Goal: Task Accomplishment & Management: Complete application form

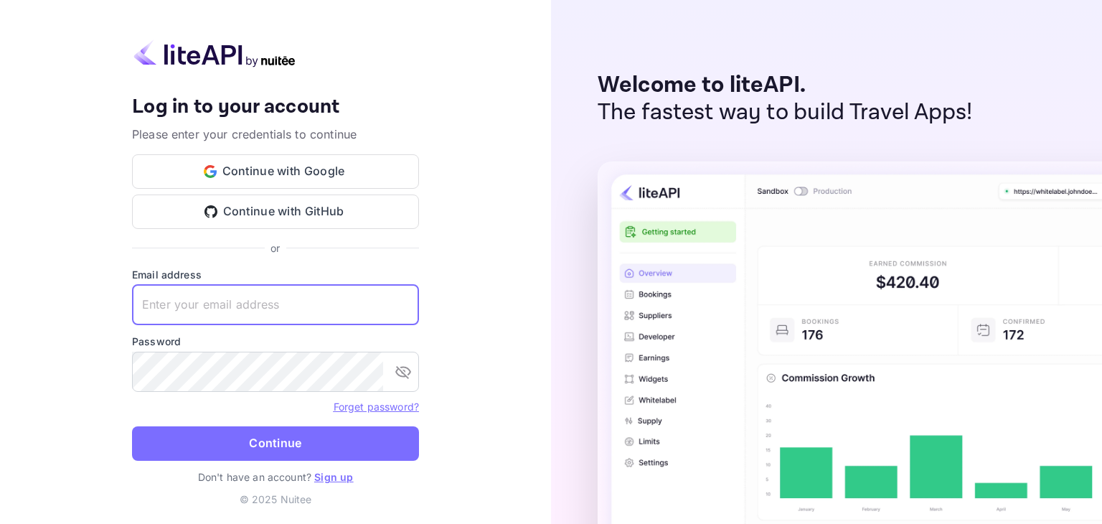
click at [220, 311] on input "text" at bounding box center [275, 305] width 287 height 40
type input "m"
type input "[EMAIL_ADDRESS][DOMAIN_NAME]"
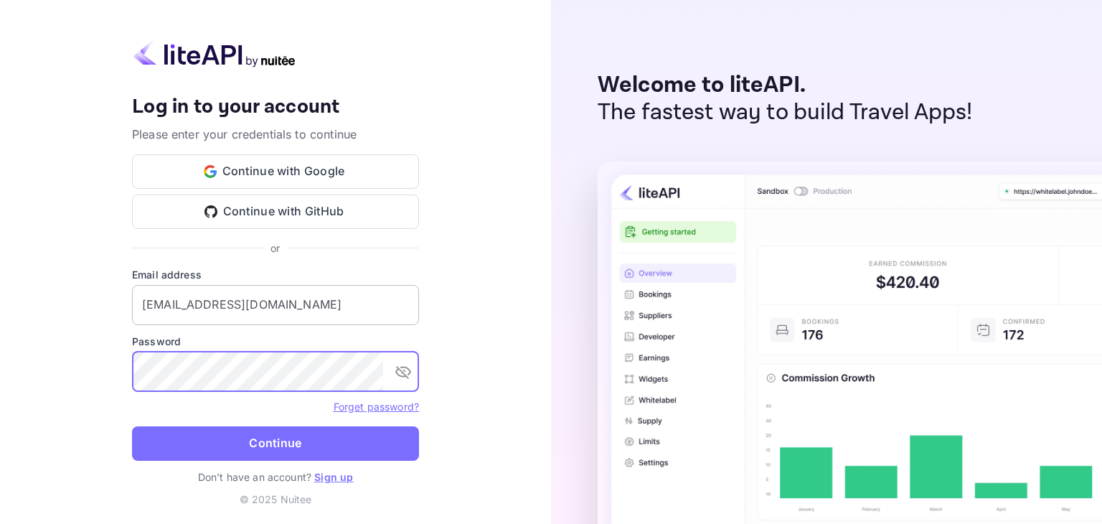
click at [132, 426] on button "Continue" at bounding box center [275, 443] width 287 height 34
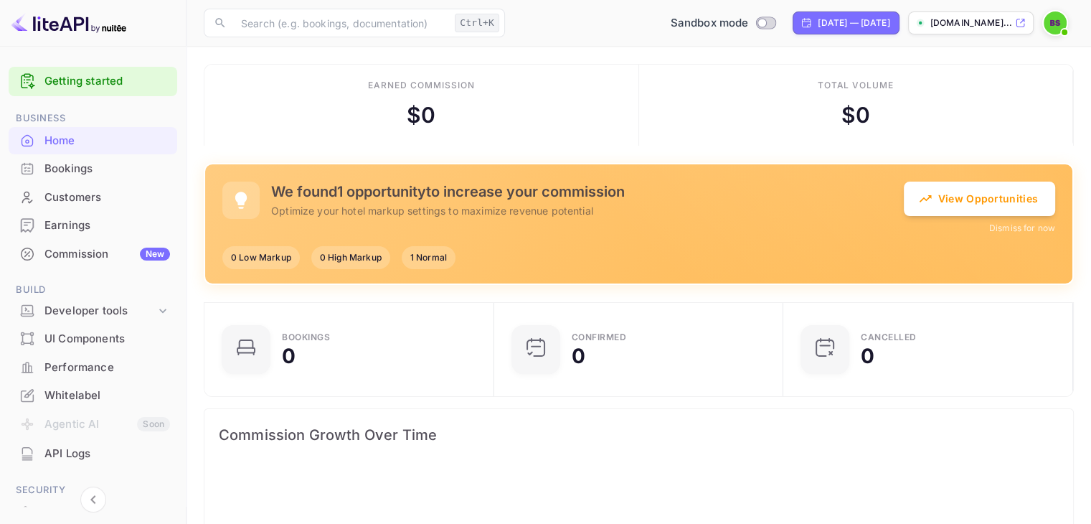
scroll to position [222, 270]
click at [989, 29] on p "[DOMAIN_NAME]..." at bounding box center [971, 23] width 82 height 13
click at [1068, 24] on div at bounding box center [1058, 23] width 32 height 26
click at [1062, 24] on img at bounding box center [1055, 22] width 23 height 23
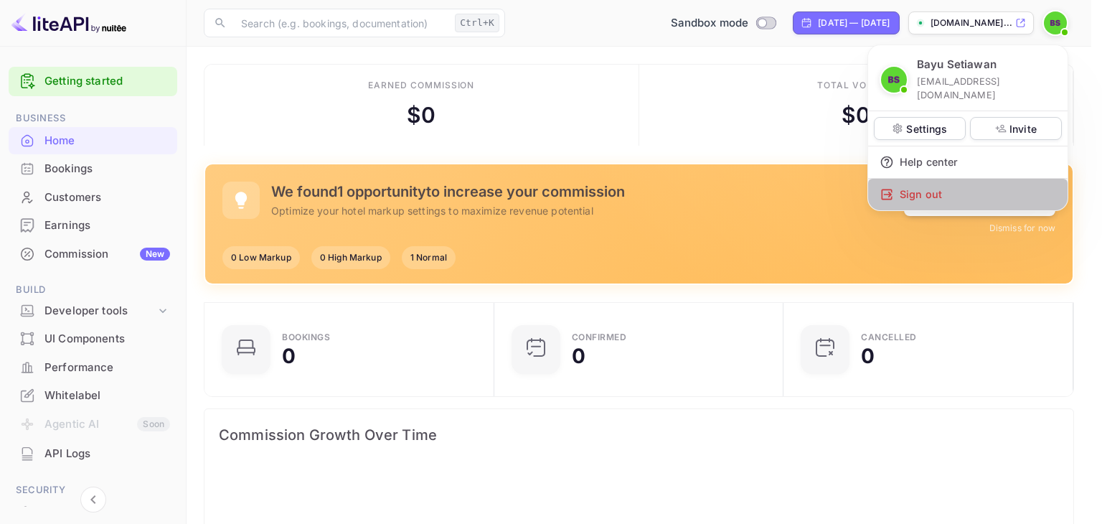
click at [936, 179] on div "Sign out" at bounding box center [967, 195] width 199 height 32
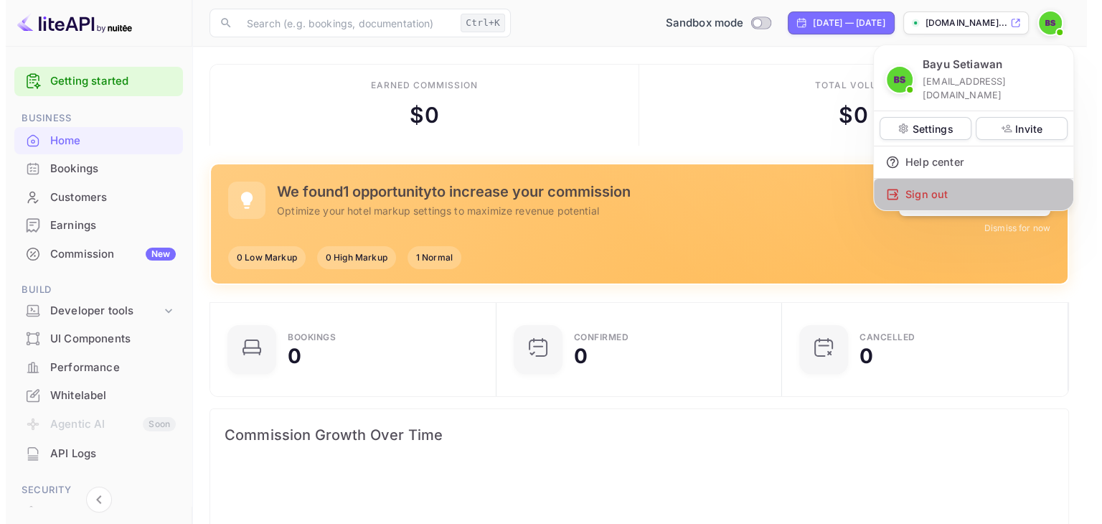
scroll to position [11, 11]
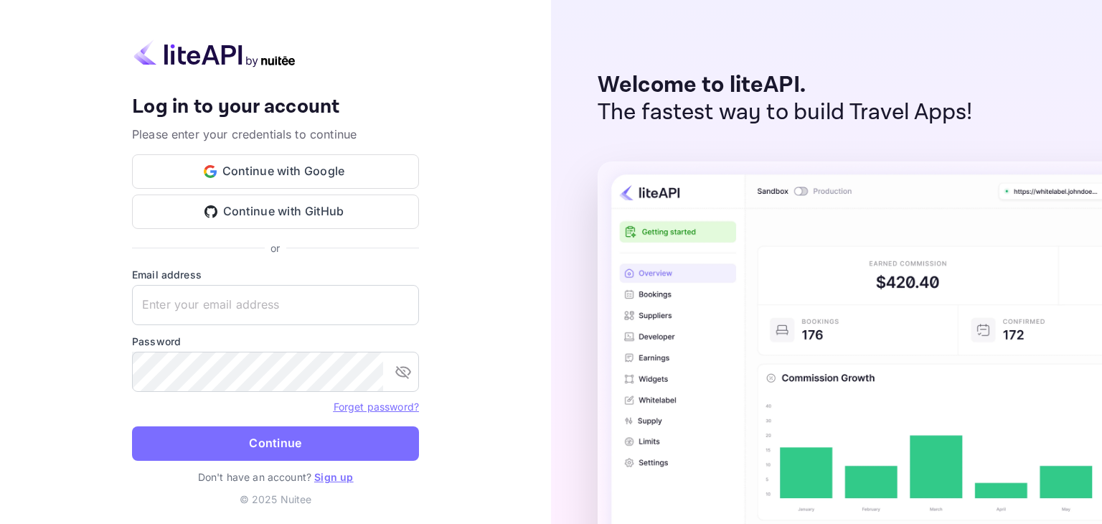
click at [333, 483] on p "Don't have an account? Sign up" at bounding box center [275, 476] width 287 height 15
click at [337, 474] on link "Sign up" at bounding box center [333, 477] width 39 height 12
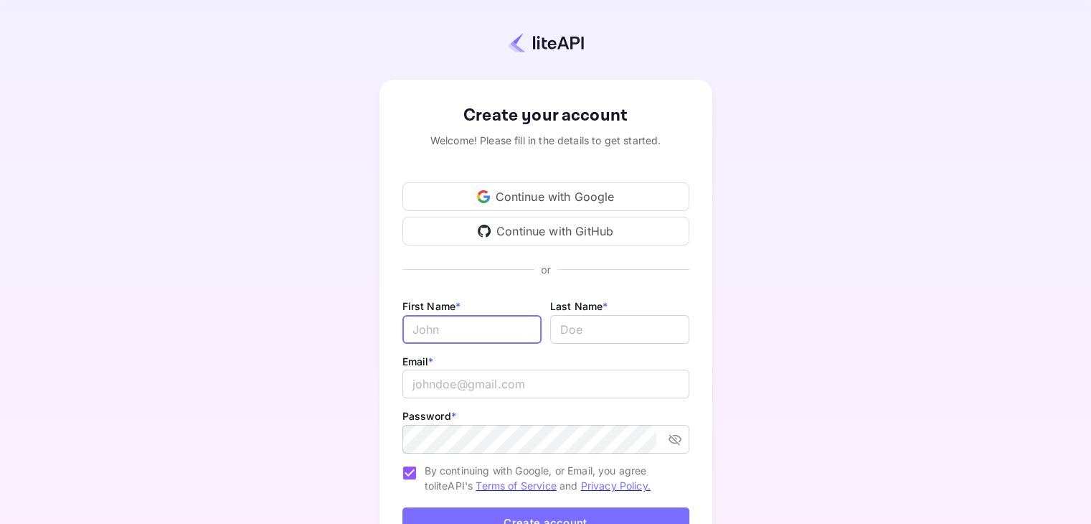
click at [473, 334] on input "Email *" at bounding box center [471, 329] width 139 height 29
type input "T"
type input "International"
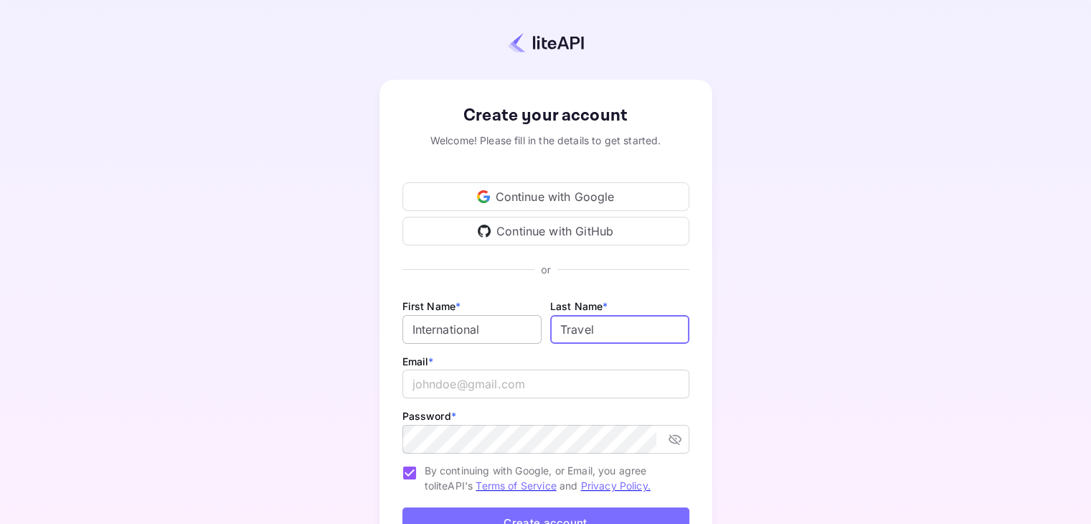
type input "Travel"
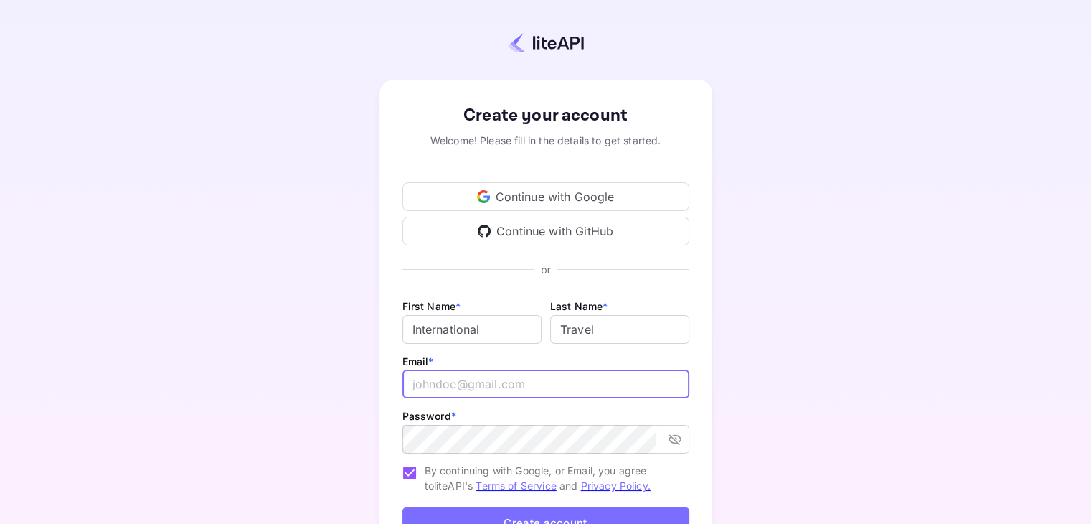
click at [453, 382] on input "email" at bounding box center [545, 383] width 287 height 29
type input "[EMAIL_ADDRESS][DOMAIN_NAME]"
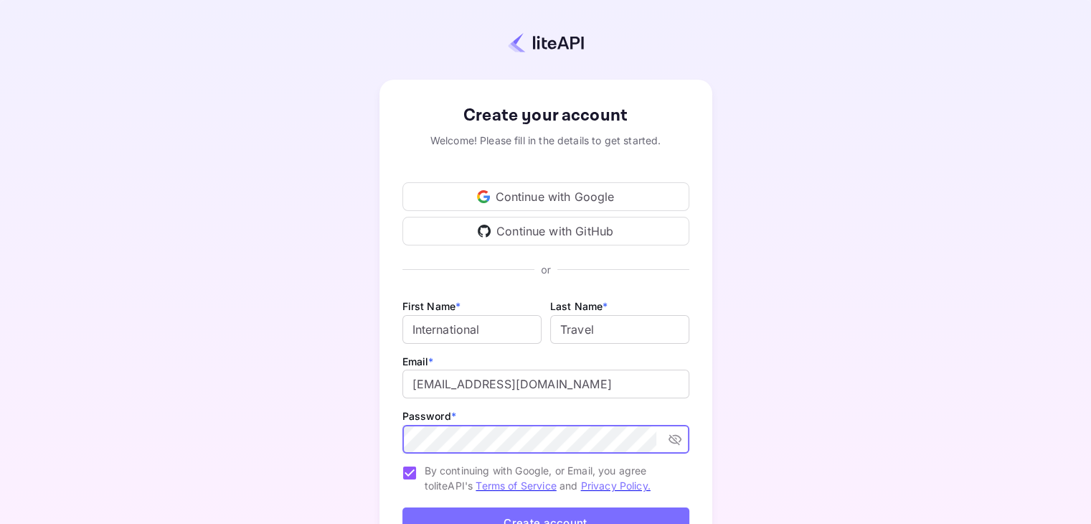
click at [402, 507] on button "Create account" at bounding box center [545, 522] width 287 height 31
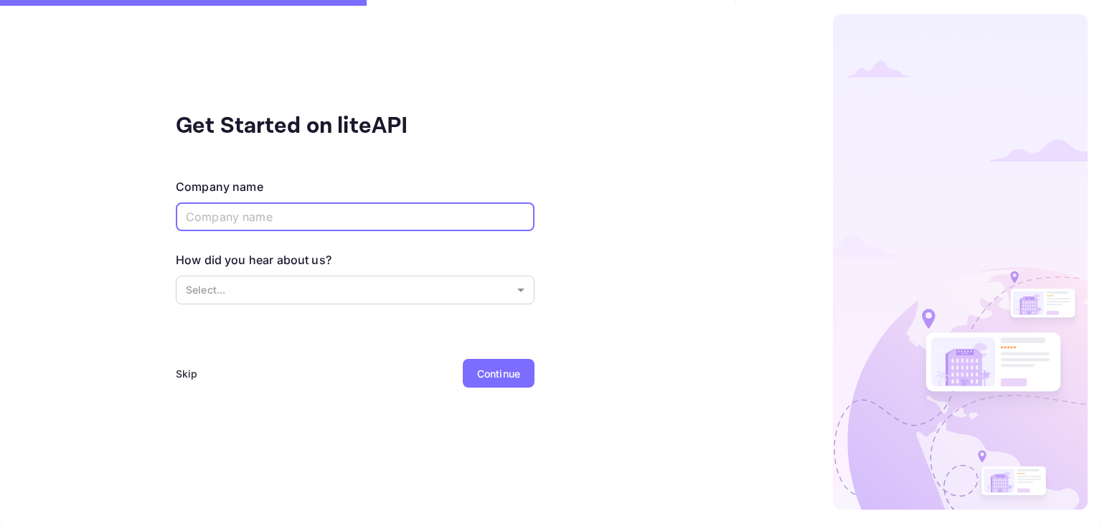
click at [367, 230] on input "text" at bounding box center [355, 216] width 359 height 29
type input "International Travel"
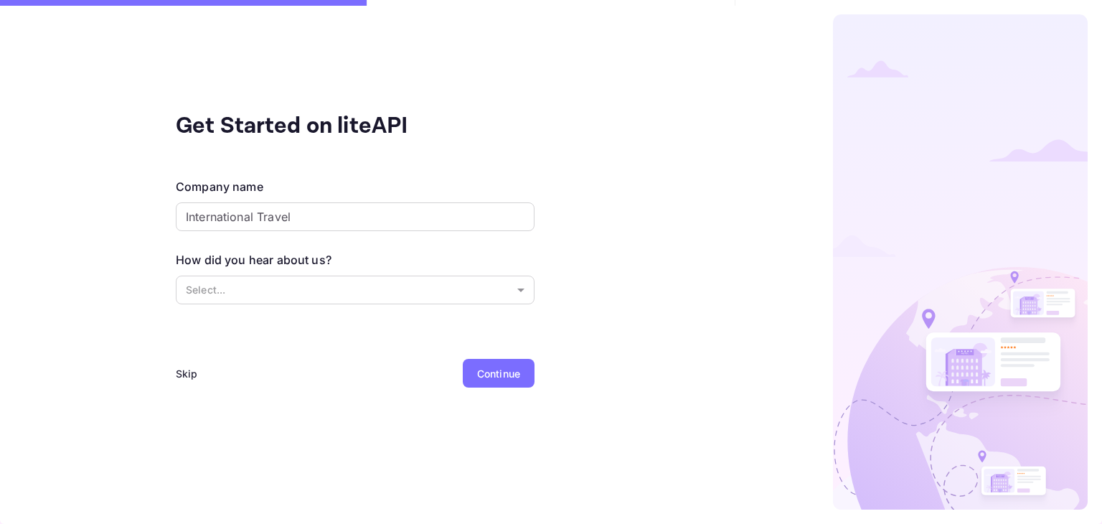
click at [491, 370] on div "Continue" at bounding box center [498, 373] width 43 height 15
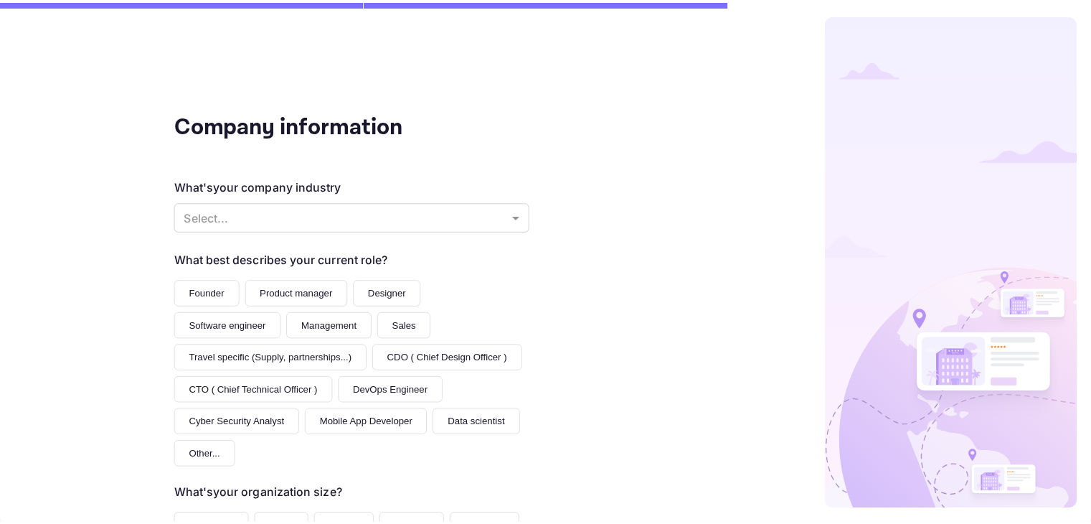
scroll to position [173, 0]
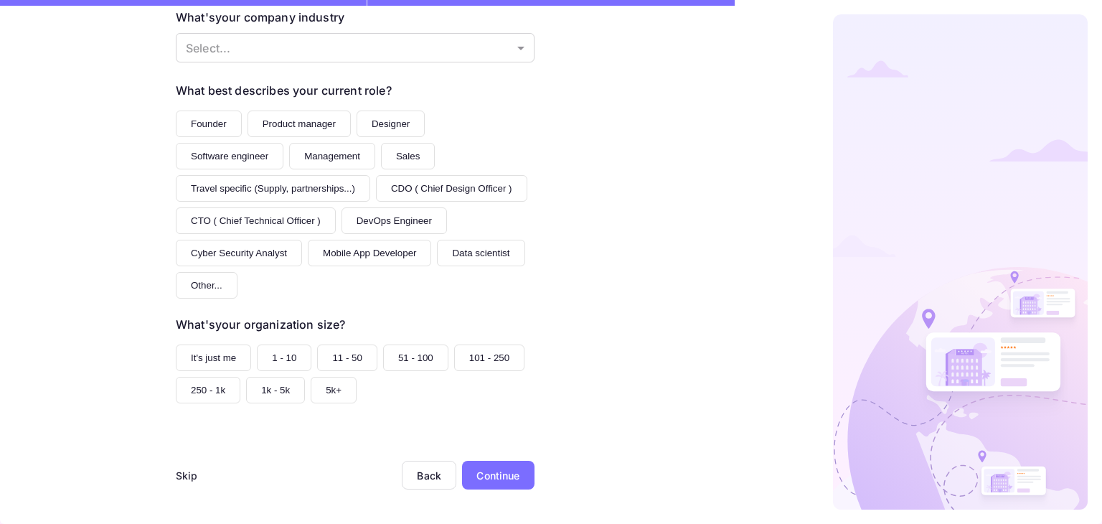
click at [182, 483] on div "Skip" at bounding box center [187, 475] width 22 height 29
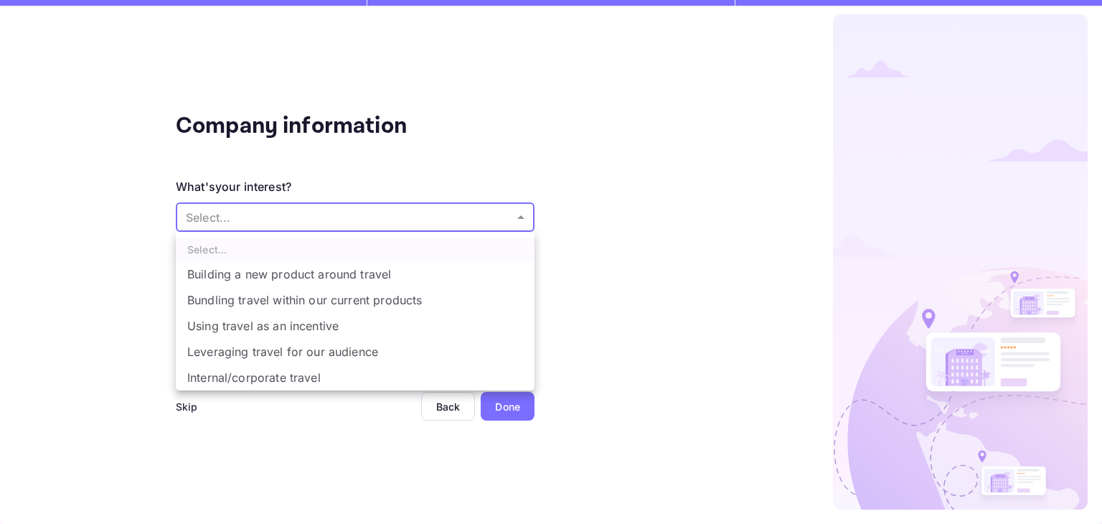
click at [421, 224] on body "Company information What's your interest? Select... ​ Do you have any previous …" at bounding box center [551, 262] width 1102 height 524
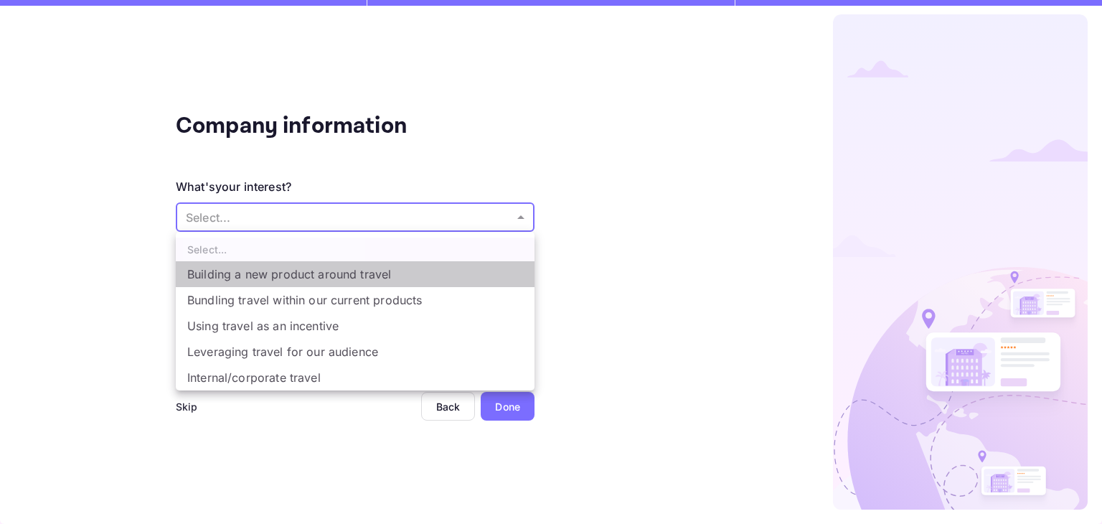
click at [382, 273] on li "Building a new product around travel" at bounding box center [355, 274] width 359 height 26
type input "Building a new product around travel"
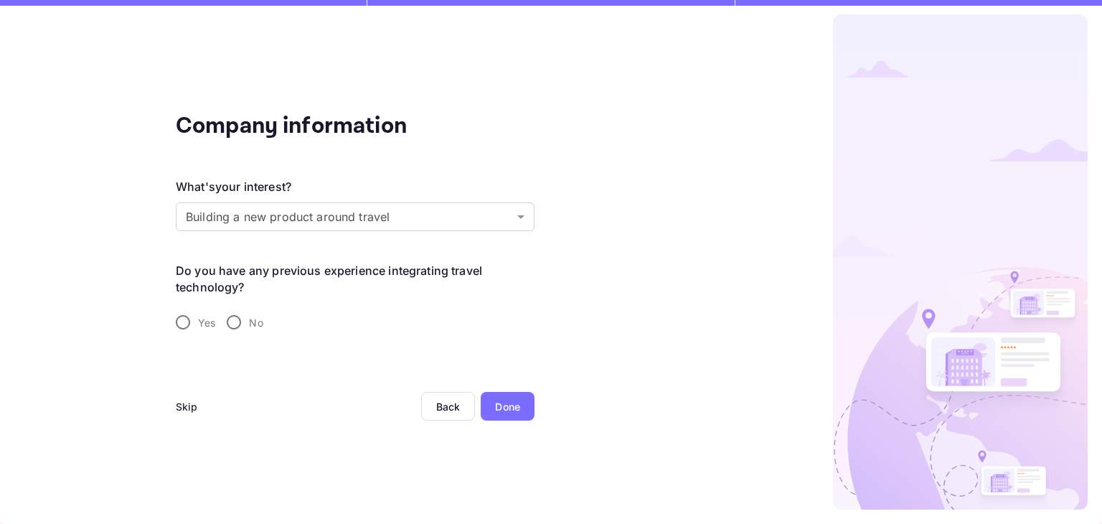
drag, startPoint x: 509, startPoint y: 391, endPoint x: 509, endPoint y: 403, distance: 12.2
click at [509, 403] on div "Done" at bounding box center [508, 406] width 54 height 29
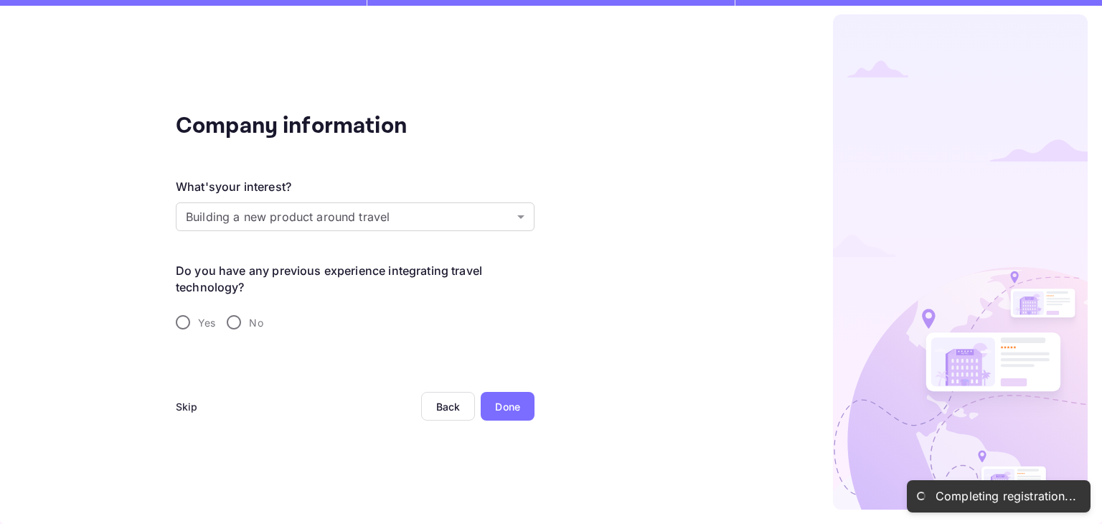
click at [509, 403] on div "Done" at bounding box center [507, 406] width 25 height 15
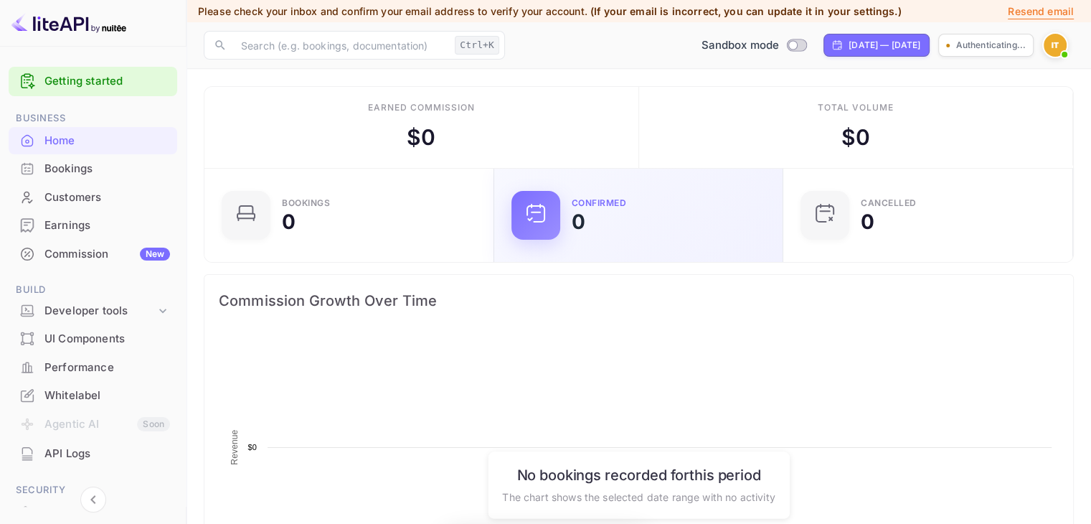
scroll to position [222, 270]
